Goal: Task Accomplishment & Management: Manage account settings

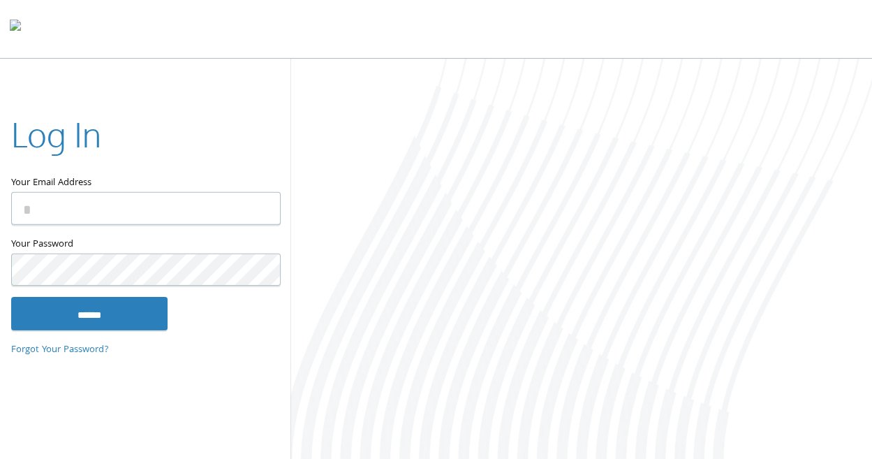
click at [152, 213] on input "Your Email Address" at bounding box center [146, 208] width 270 height 33
type input "**********"
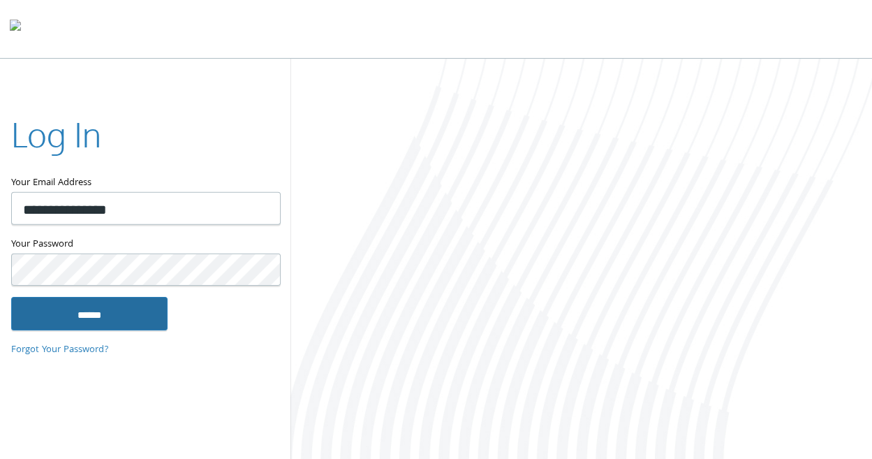
click at [132, 321] on input "******" at bounding box center [89, 314] width 156 height 34
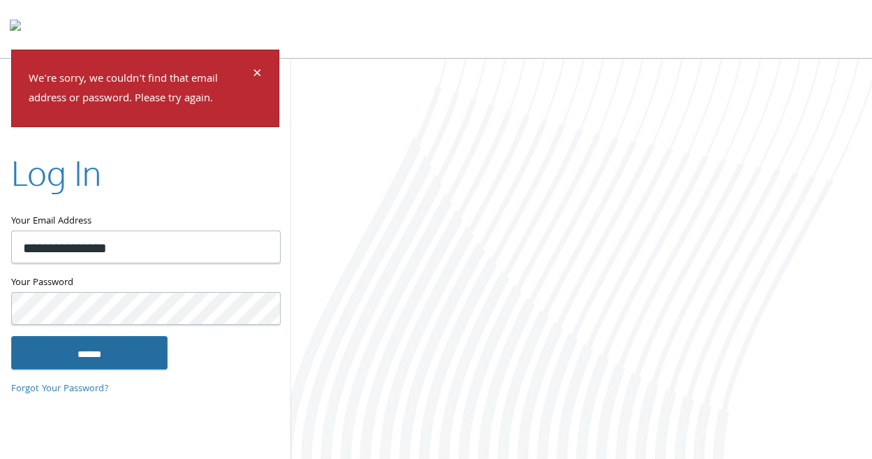
click at [88, 344] on input "******" at bounding box center [89, 353] width 156 height 34
